Goal: Task Accomplishment & Management: Complete application form

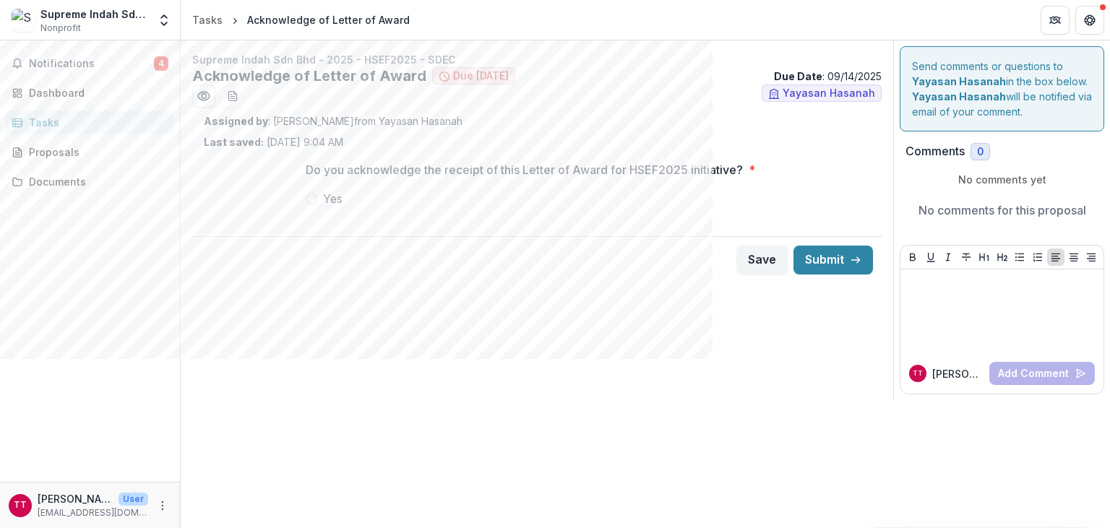
click at [317, 202] on label "Yes" at bounding box center [537, 198] width 463 height 17
click at [352, 77] on h2 "Acknowledge of Letter of Award" at bounding box center [309, 75] width 234 height 17
click at [475, 74] on span "Due [DATE]" at bounding box center [481, 76] width 56 height 12
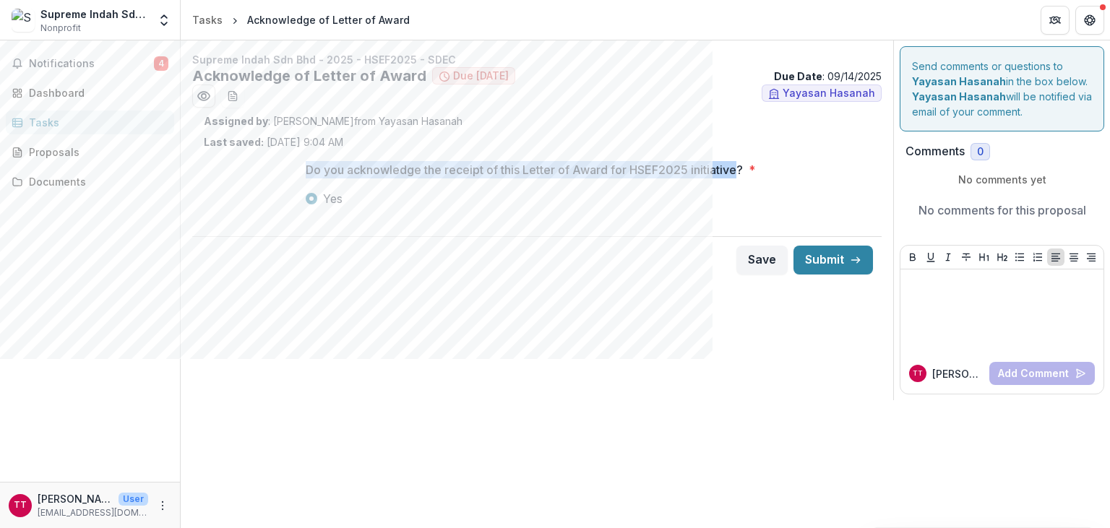
drag, startPoint x: 307, startPoint y: 170, endPoint x: 736, endPoint y: 177, distance: 429.5
click at [736, 177] on p "Do you acknowledge the receipt of this Letter of Award for HSEF2025 initiative?" at bounding box center [524, 169] width 437 height 17
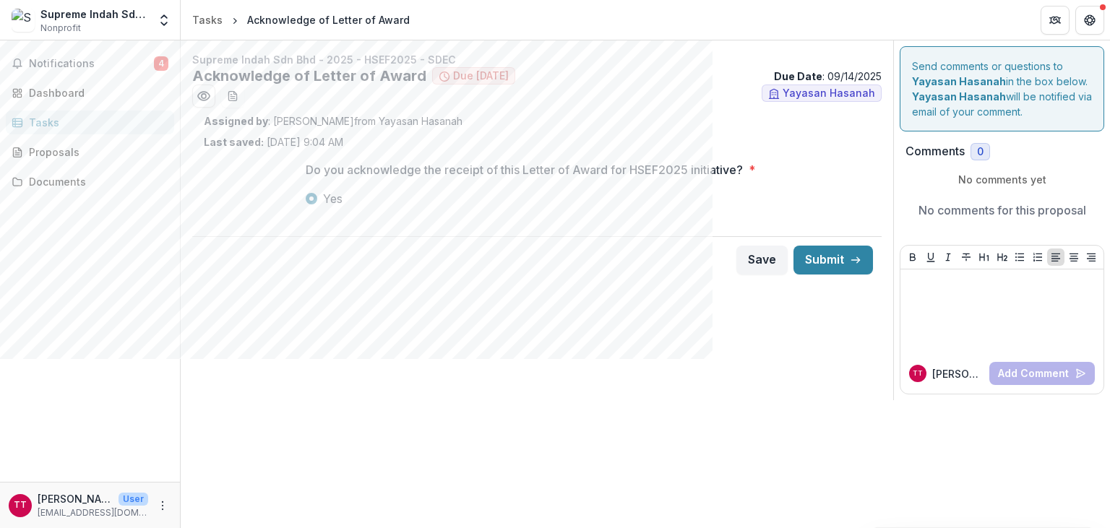
click at [741, 176] on p "Do you acknowledge the receipt of this Letter of Award for HSEF2025 initiative?" at bounding box center [524, 169] width 437 height 17
drag, startPoint x: 305, startPoint y: 168, endPoint x: 313, endPoint y: 171, distance: 8.7
click at [313, 171] on div "Do you acknowledge the receipt of this Letter of Award for HSEF2025 initiative?…" at bounding box center [537, 190] width 486 height 81
click at [307, 171] on p "Do you acknowledge the receipt of this Letter of Award for HSEF2025 initiative?" at bounding box center [524, 169] width 437 height 17
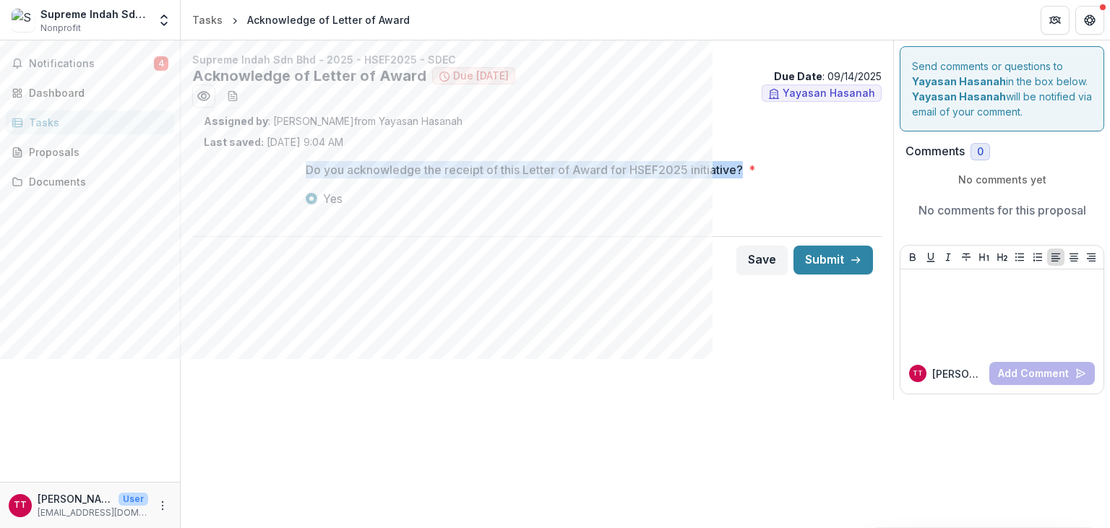
drag, startPoint x: 303, startPoint y: 171, endPoint x: 745, endPoint y: 168, distance: 442.5
click at [745, 168] on div "Do you acknowledge the receipt of this Letter of Award for HSEF2025 initiative?…" at bounding box center [537, 190] width 486 height 81
copy p "Do you acknowledge the receipt of this Letter of Award for HSEF2025 initiative?"
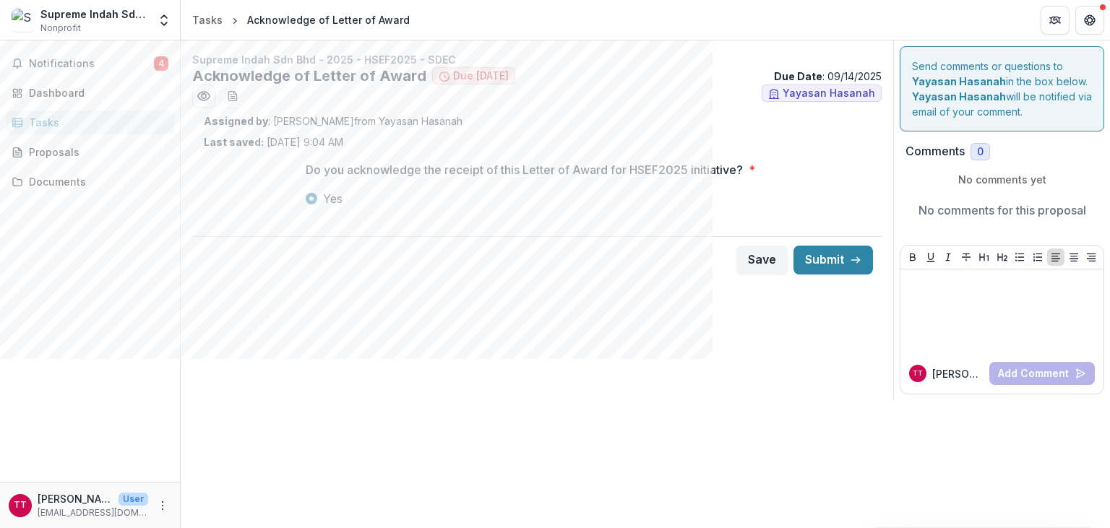
click at [469, 227] on div "Do you acknowledge the receipt of this Letter of Award for HSEF2025 initiative?…" at bounding box center [537, 190] width 463 height 81
click at [237, 94] on icon "download-word-button" at bounding box center [235, 93] width 3 height 3
click at [210, 100] on icon "Preview 192eb4be-81fc-4caf-b80c-0a6721c59572.pdf" at bounding box center [204, 96] width 14 height 14
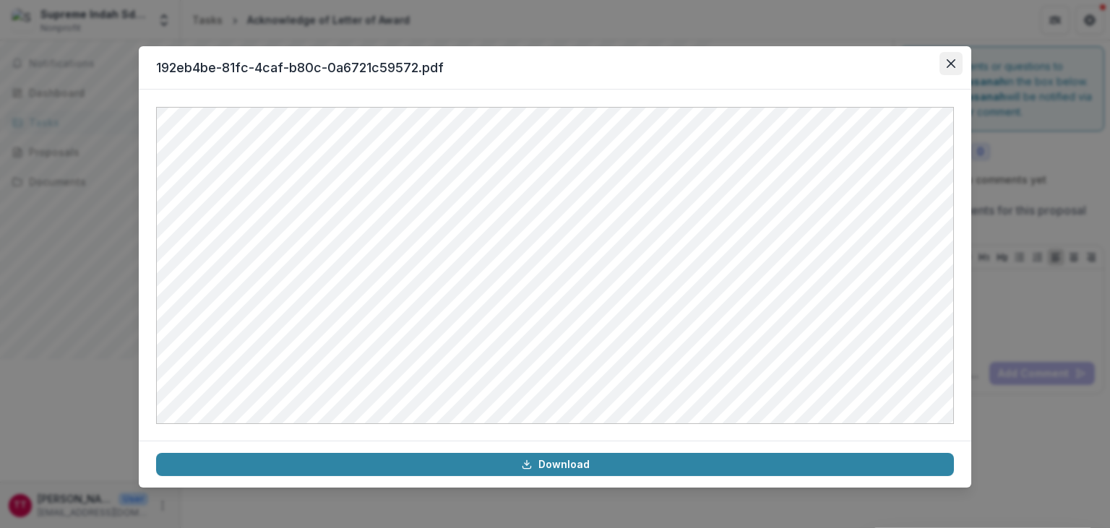
click at [961, 67] on button "Close" at bounding box center [951, 63] width 23 height 23
